Goal: Use online tool/utility: Utilize a website feature to perform a specific function

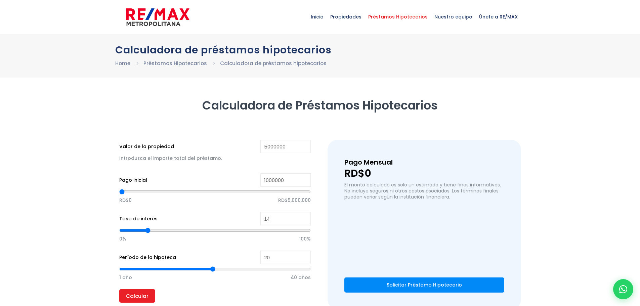
type input "5,000,000"
type input "1,000,000"
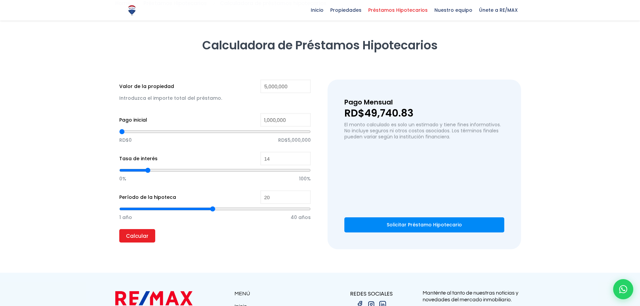
scroll to position [67, 0]
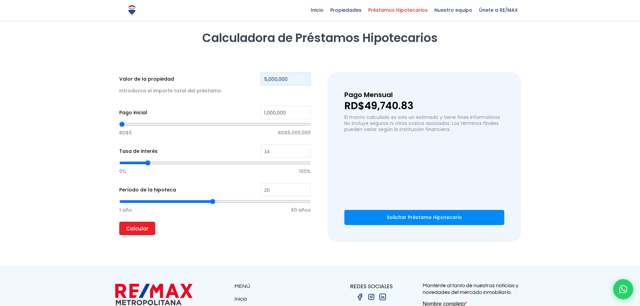
drag, startPoint x: 296, startPoint y: 79, endPoint x: 229, endPoint y: 75, distance: 67.4
click at [229, 75] on div "Valor de la propiedad 5,000,000 Introduzca el importe total del préstamo." at bounding box center [215, 87] width 192 height 30
type input "1"
type input "0"
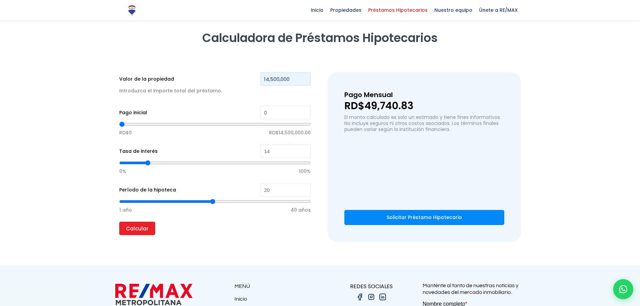
type input "14,500,000"
type input "91,488"
type input "91488"
type input "117,627"
type input "117627"
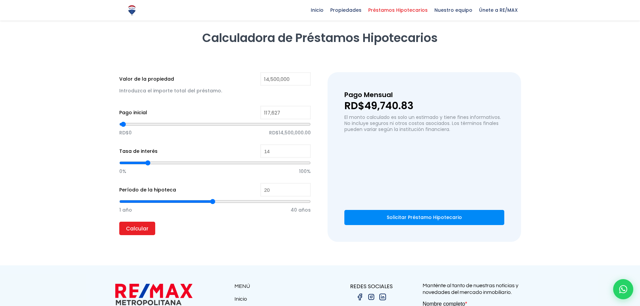
type input "143,767"
type input "143767"
type input "196,045"
type input "196045"
type input "222,185"
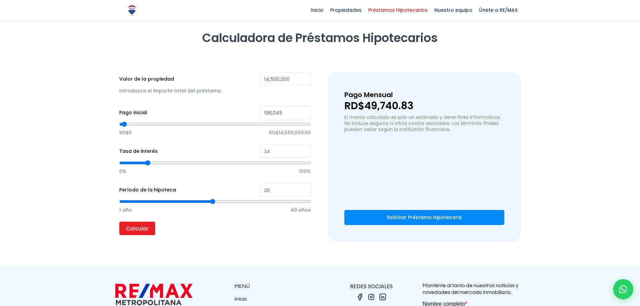
type input "222185"
type input "248,324"
type input "248324"
type input "300,603"
type input "300603"
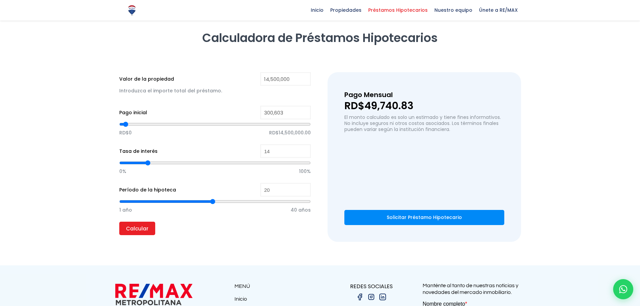
type input "326,742"
type input "326742"
type input "352,882"
type input "352882"
type input "379,021"
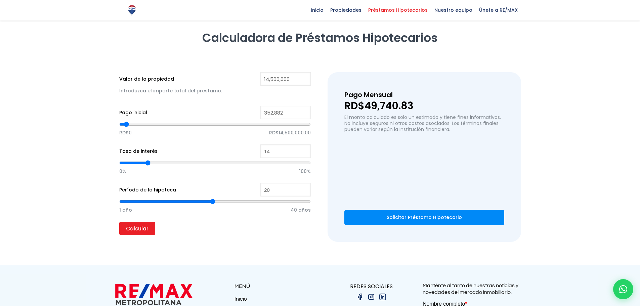
type input "379021"
type input "405,160"
type input "405160"
type input "431,300"
type input "431300"
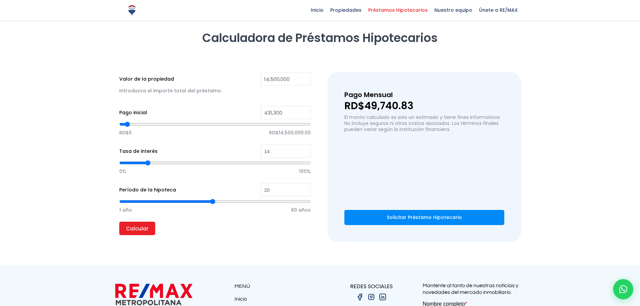
type input "457,439"
type input "457439"
type input "483,578"
type input "483578"
type input "509,718"
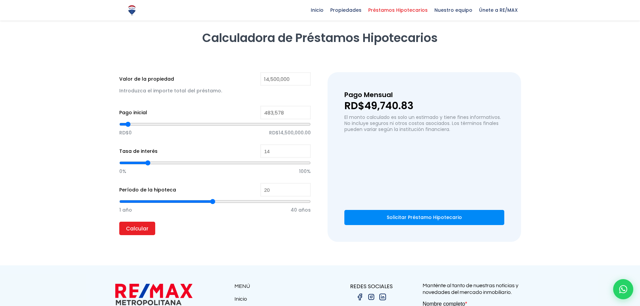
type input "509718"
type input "535,857"
type input "535857"
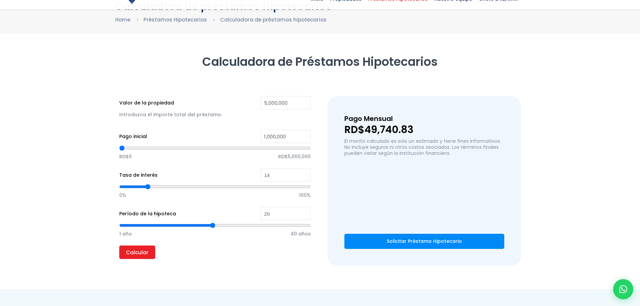
scroll to position [67, 0]
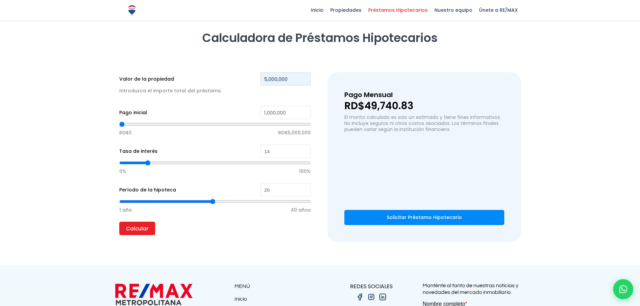
drag, startPoint x: 284, startPoint y: 80, endPoint x: 222, endPoint y: 75, distance: 62.3
click at [222, 75] on div "Valor de la propiedad 5,000,000 Introduzca el importe total del préstamo." at bounding box center [215, 87] width 192 height 30
type input "1"
type input "0"
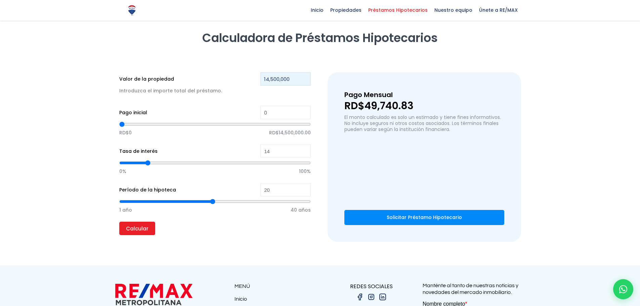
type input "14,500,000"
type input "91,488"
type input "91488"
type input "117,627"
type input "117627"
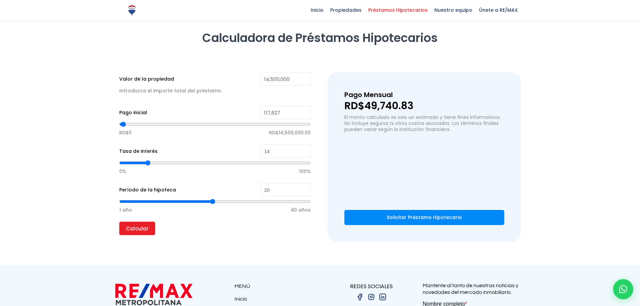
type input "143,767"
type input "143767"
type input "196,045"
type input "196045"
type input "248,324"
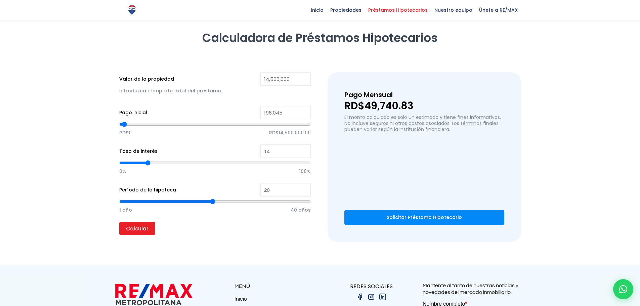
type input "248324"
type input "274,463"
type input "274463"
type input "300,603"
type input "300603"
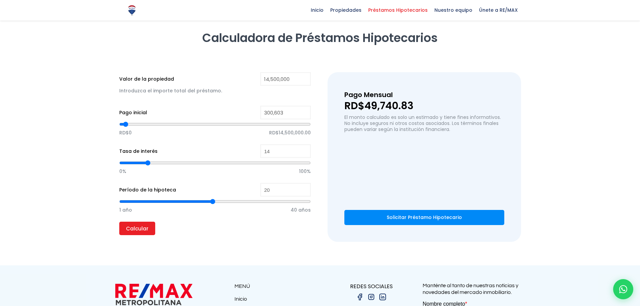
type input "352,882"
type input "352882"
type input "379,021"
type input "379021"
type input "405,160"
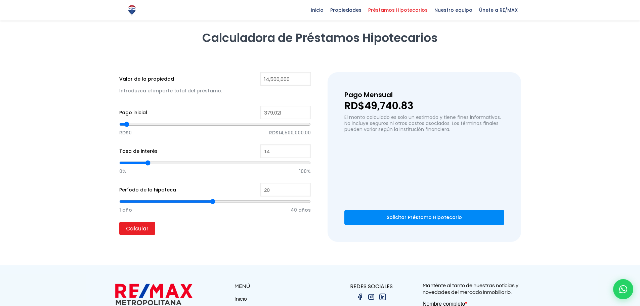
type input "405160"
type input "431,300"
type input "431300"
type input "457,439"
type input "457439"
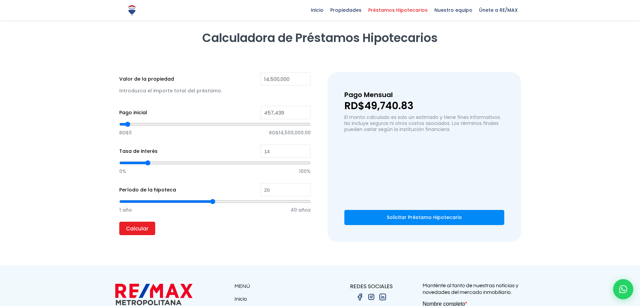
type input "483,578"
type input "483578"
type input "509,718"
type input "509718"
type input "535,857"
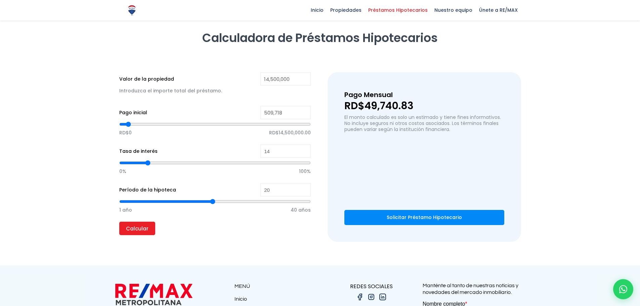
type input "535857"
type input "561,997"
type input "561997"
type input "588,136"
type input "588136"
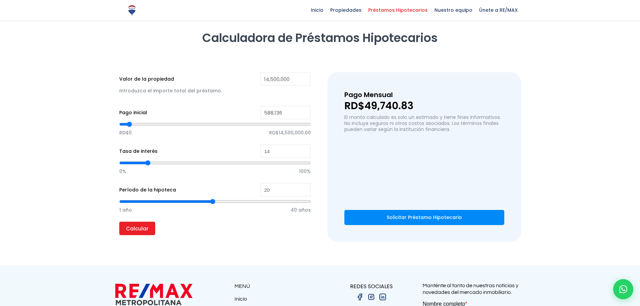
type input "614,275"
type input "614275"
type input "640,415"
type input "640415"
type input "666,554"
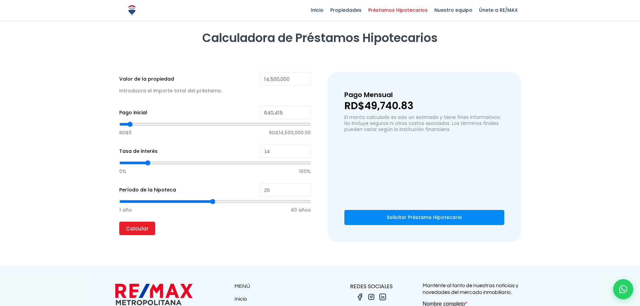
type input "666554"
type input "692,693"
type input "692693"
type input "718,833"
type input "718833"
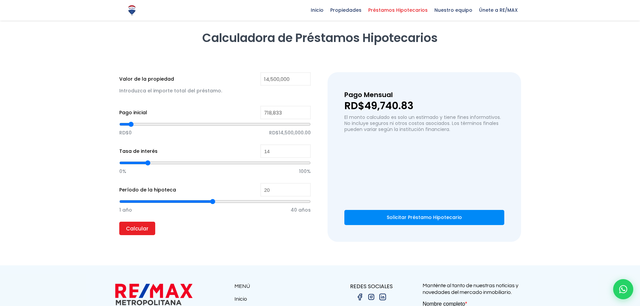
type input "744,972"
type input "744972"
type input "771,111"
type input "771111"
type input "797,251"
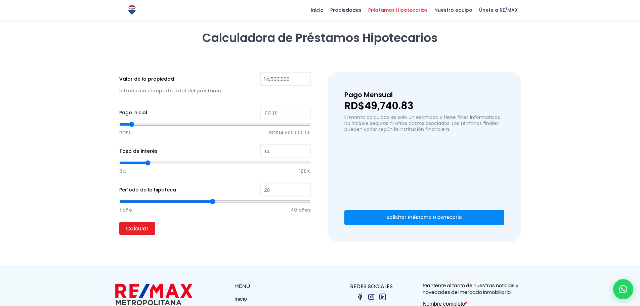
type input "797251"
type input "823,390"
type input "823390"
type input "849,530"
type input "849530"
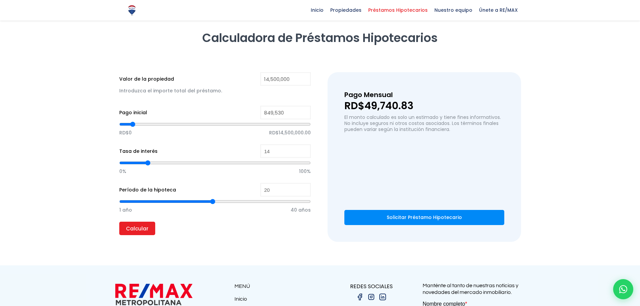
type input "875,669"
type input "875669"
type input "901,808"
type input "901808"
type input "927,948"
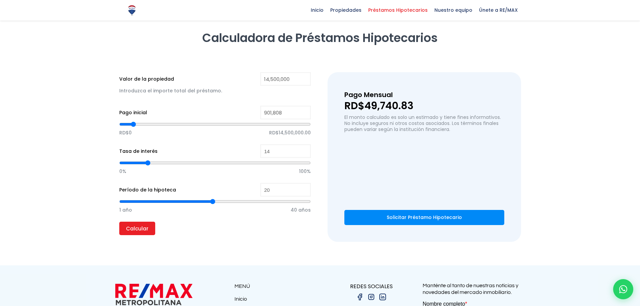
type input "927948"
type input "954,087"
type input "954087"
type input "980,226"
type input "980226"
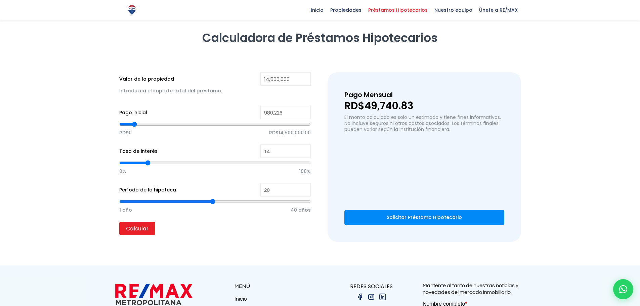
type input "1,006,366"
type input "1006366"
type input "1,032,505"
type input "1032505"
type input "1,058,645"
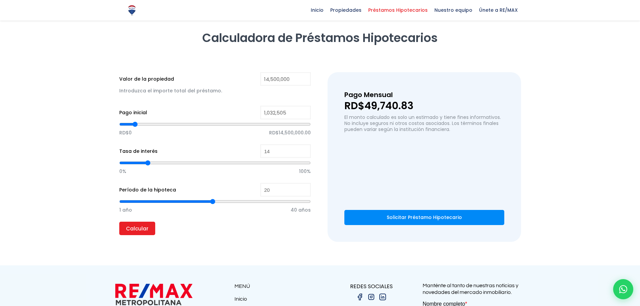
type input "1058645"
type input "1,084,784"
type input "1084784"
type input "1,110,923"
type input "1110923"
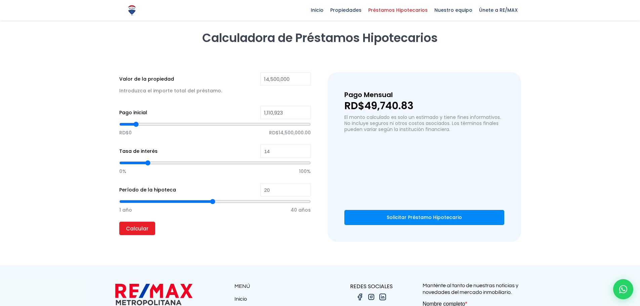
type input "1,137,063"
type input "1137063"
type input "1,163,202"
type input "1163202"
type input "1,189,341"
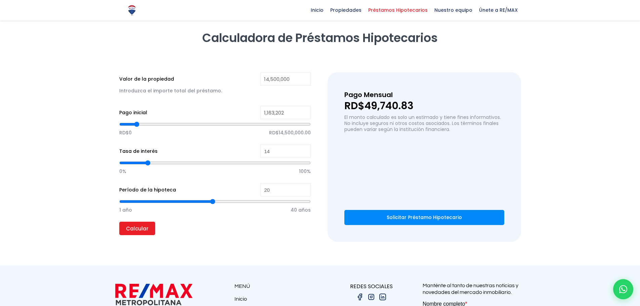
type input "1189341"
type input "1,215,481"
type input "1215481"
type input "1,241,620"
type input "1241620"
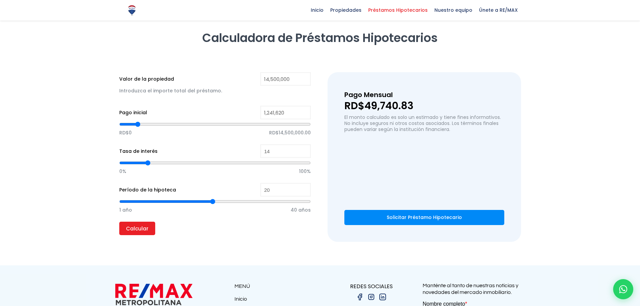
type input "1,267,760"
type input "1267760"
type input "1,293,899"
type input "1293899"
type input "1,320,038"
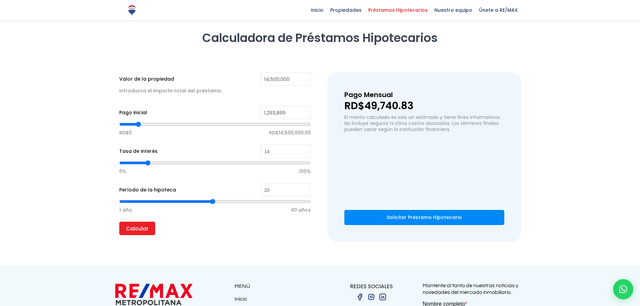
type input "1320038"
type input "1,346,178"
type input "1346178"
type input "1,372,317"
type input "1372317"
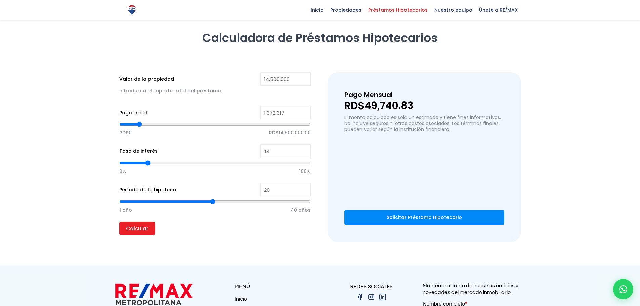
type input "1,398,456"
type input "1398456"
type input "1,424,596"
type input "1424596"
type input "1,450,735"
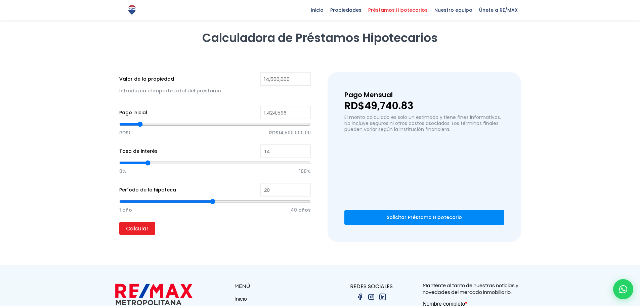
type input "1450735"
type input "1,476,875"
drag, startPoint x: 123, startPoint y: 125, endPoint x: 141, endPoint y: 125, distance: 17.8
type input "1476875"
click at [141, 125] on input "range" at bounding box center [215, 124] width 192 height 7
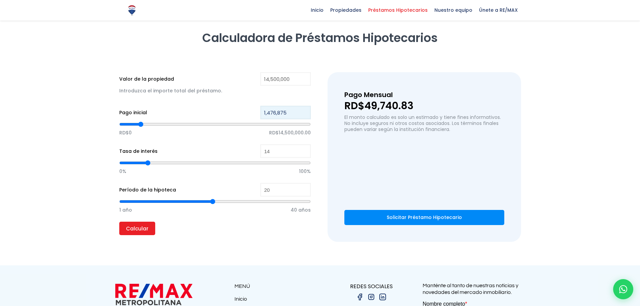
drag, startPoint x: 289, startPoint y: 114, endPoint x: 240, endPoint y: 112, distance: 49.1
click at [240, 112] on div "Pago inicial 1,476,875 RD$0 RD$14,500,000.00" at bounding box center [215, 125] width 192 height 39
type input "3"
type input "35"
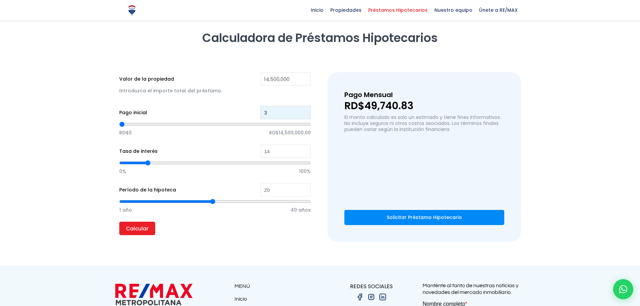
type input "35"
type input "350"
type input "3,500"
type input "3500"
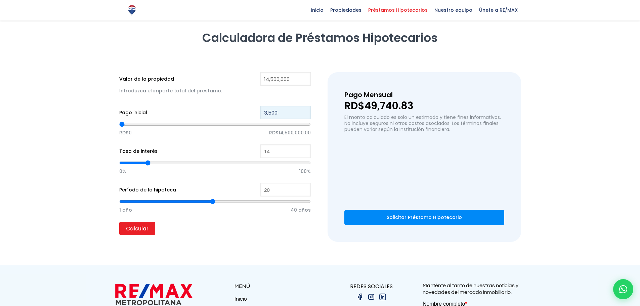
type input "35,000"
type input "35000"
type input "350,000"
type input "350000"
type input "3,500,000"
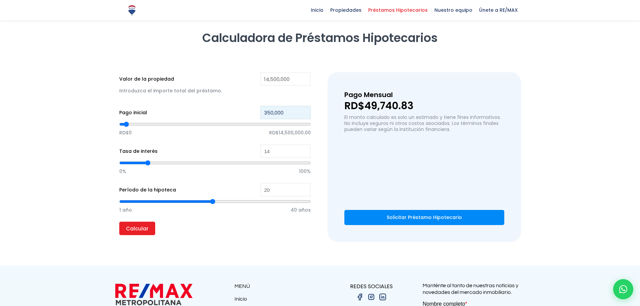
type input "3500000"
type input "3,500,000"
click at [279, 153] on input "14" at bounding box center [286, 151] width 50 height 13
click at [330, 160] on div "Pago Mensual RD$49,740.83 El monto calculado es solo un estimado y tiene fines …" at bounding box center [424, 157] width 193 height 170
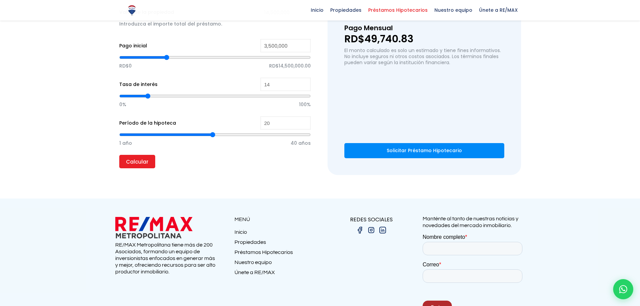
scroll to position [134, 0]
click at [141, 158] on input "Calcular" at bounding box center [137, 161] width 36 height 13
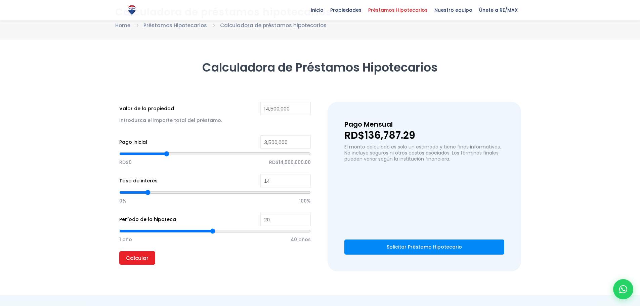
scroll to position [34, 0]
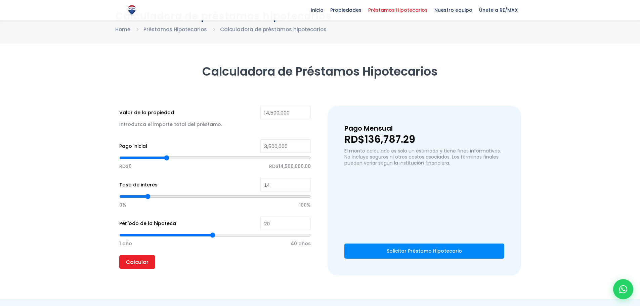
drag, startPoint x: 344, startPoint y: 138, endPoint x: 339, endPoint y: 138, distance: 5.0
click at [339, 138] on div "Pago Mensual RD$136,787.29 El monto calculado es solo un estimado y tiene fines…" at bounding box center [424, 191] width 193 height 170
drag, startPoint x: 289, startPoint y: 184, endPoint x: 246, endPoint y: 184, distance: 43.0
click at [246, 184] on div "Tasa de interés 14 0% 100%" at bounding box center [215, 197] width 192 height 39
click at [283, 186] on input "14" at bounding box center [286, 184] width 50 height 13
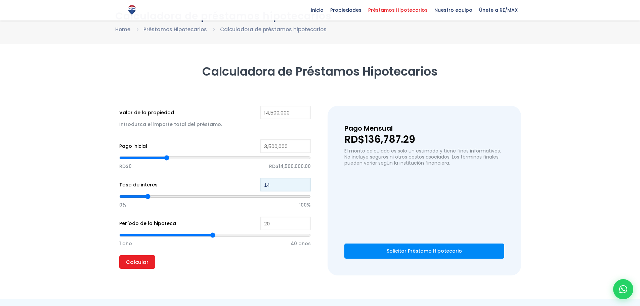
type input "148"
type input "100"
drag, startPoint x: 283, startPoint y: 186, endPoint x: 246, endPoint y: 181, distance: 36.6
click at [246, 181] on div "Tasa de interés 148 0% 100%" at bounding box center [215, 197] width 192 height 39
type input "8"
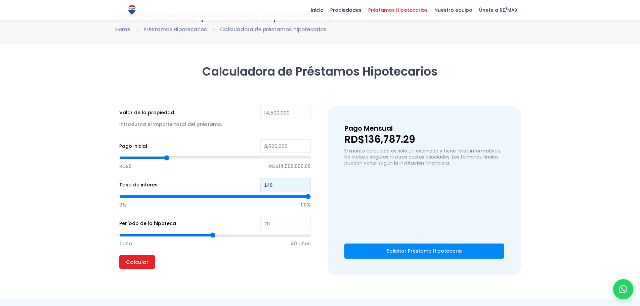
type input "8"
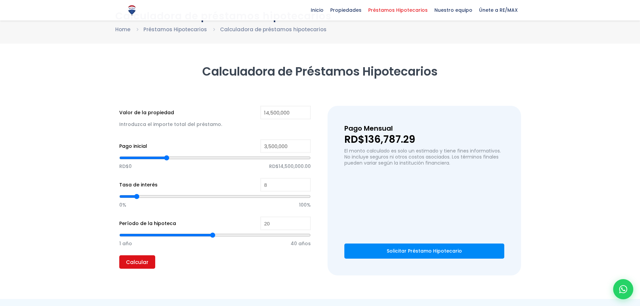
click at [139, 264] on input "Calcular" at bounding box center [137, 262] width 36 height 13
drag, startPoint x: 269, startPoint y: 114, endPoint x: 278, endPoint y: 114, distance: 9.1
click at [278, 114] on input "14,500,000" at bounding box center [286, 112] width 50 height 13
type input "140,000"
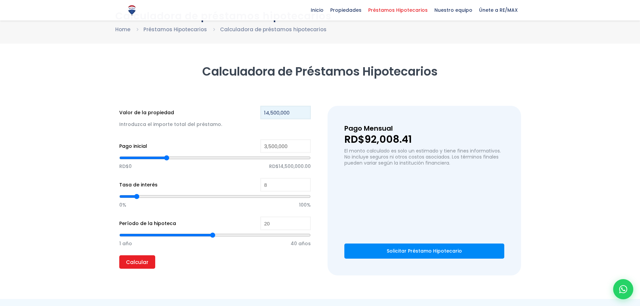
type input "0"
type input "14,000,000"
click at [363, 195] on div "Pago Mensual RD$92,008.41 El monto calculado es solo un estimado y tiene fines …" at bounding box center [425, 161] width 160 height 77
click at [269, 185] on input "8" at bounding box center [286, 184] width 50 height 13
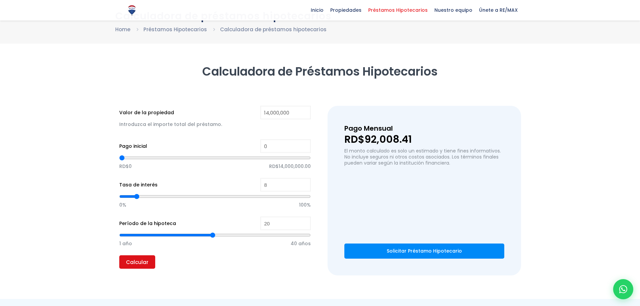
click at [128, 258] on input "Calcular" at bounding box center [137, 262] width 36 height 13
click at [273, 152] on input "0" at bounding box center [286, 146] width 50 height 13
click at [278, 147] on input "0" at bounding box center [286, 146] width 50 height 13
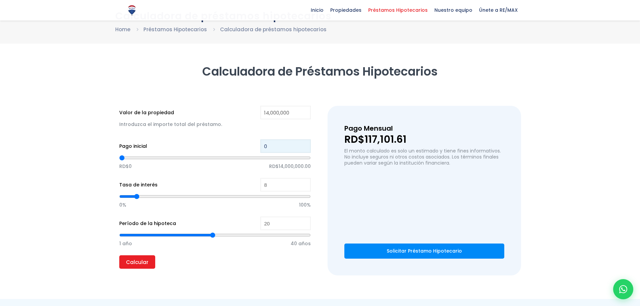
type input "3"
type input "35"
type input "350"
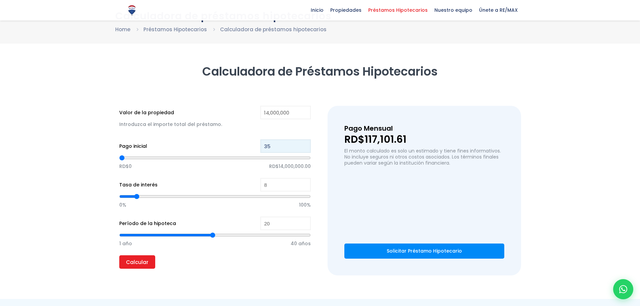
type input "350"
type input "3,500"
type input "3500"
type input "35,000"
type input "35000"
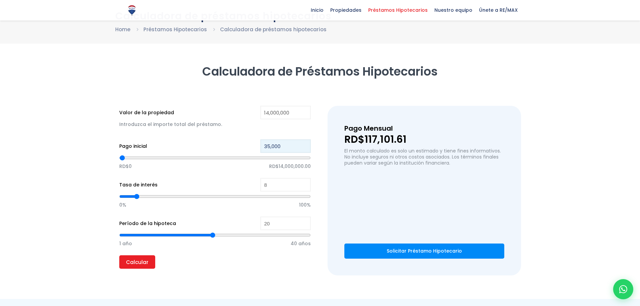
type input "350,000"
type input "350000"
type input "3,500,000"
type input "3500000"
type input "3,500,000"
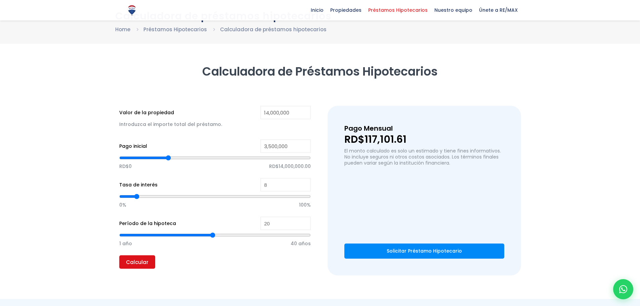
click at [136, 258] on input "Calcular" at bounding box center [137, 262] width 36 height 13
drag, startPoint x: 271, startPoint y: 186, endPoint x: 263, endPoint y: 186, distance: 8.7
click at [263, 186] on input "8" at bounding box center [286, 184] width 50 height 13
type input "1"
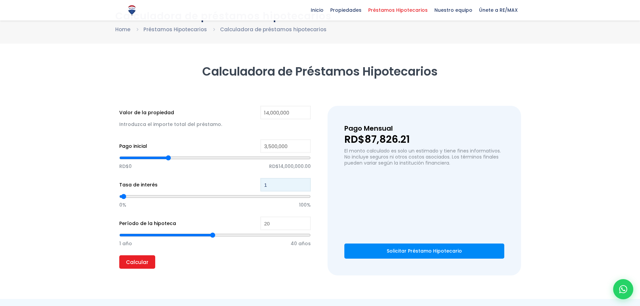
type input "14"
click at [134, 263] on input "Calcular" at bounding box center [137, 262] width 36 height 13
type input "21"
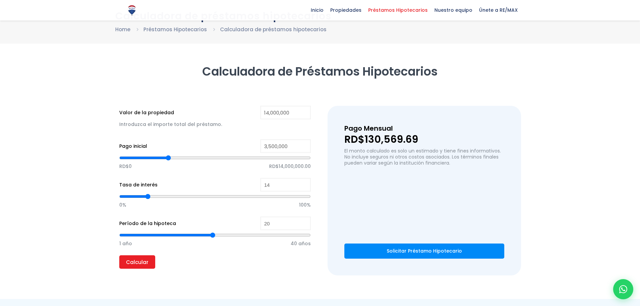
type input "21"
type input "22"
type input "23"
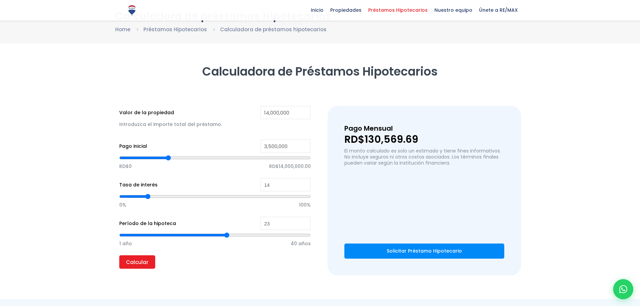
type input "24"
type input "25"
type input "26"
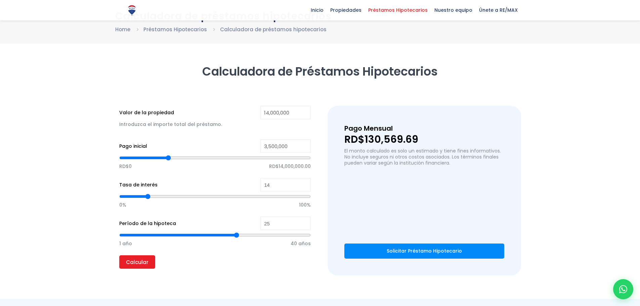
type input "26"
type input "27"
type input "28"
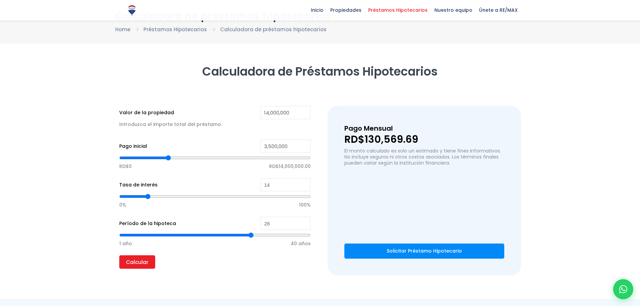
type input "26"
drag, startPoint x: 249, startPoint y: 233, endPoint x: 244, endPoint y: 236, distance: 6.5
type input "26"
click at [241, 236] on input "range" at bounding box center [215, 235] width 192 height 7
type input "27"
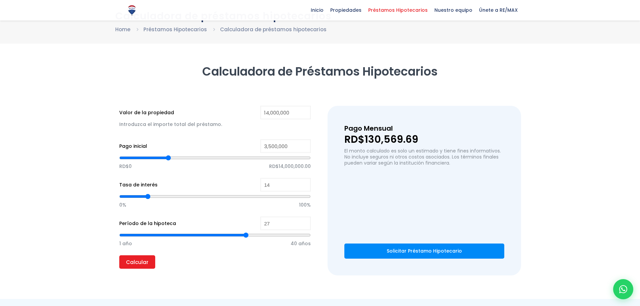
type input "27"
click at [246, 235] on input "range" at bounding box center [215, 235] width 192 height 7
type input "29"
click at [255, 235] on input "range" at bounding box center [215, 235] width 192 height 7
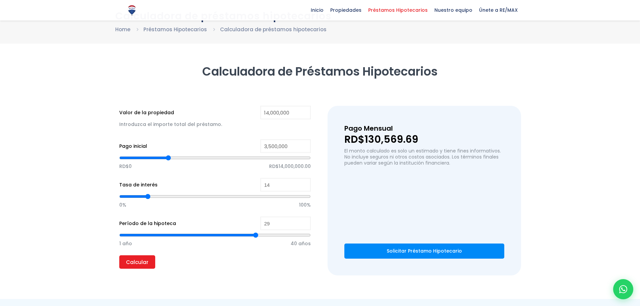
click at [255, 235] on input "range" at bounding box center [215, 235] width 192 height 7
click at [257, 235] on input "range" at bounding box center [215, 235] width 192 height 7
type input "30"
drag, startPoint x: 258, startPoint y: 235, endPoint x: 262, endPoint y: 234, distance: 3.7
type input "30"
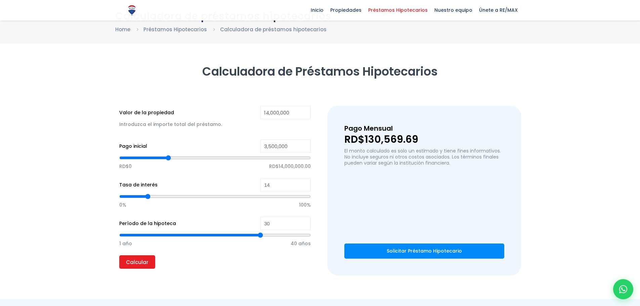
click at [261, 234] on input "range" at bounding box center [215, 235] width 192 height 7
click at [144, 260] on input "Calcular" at bounding box center [137, 262] width 36 height 13
